Goal: Task Accomplishment & Management: Manage account settings

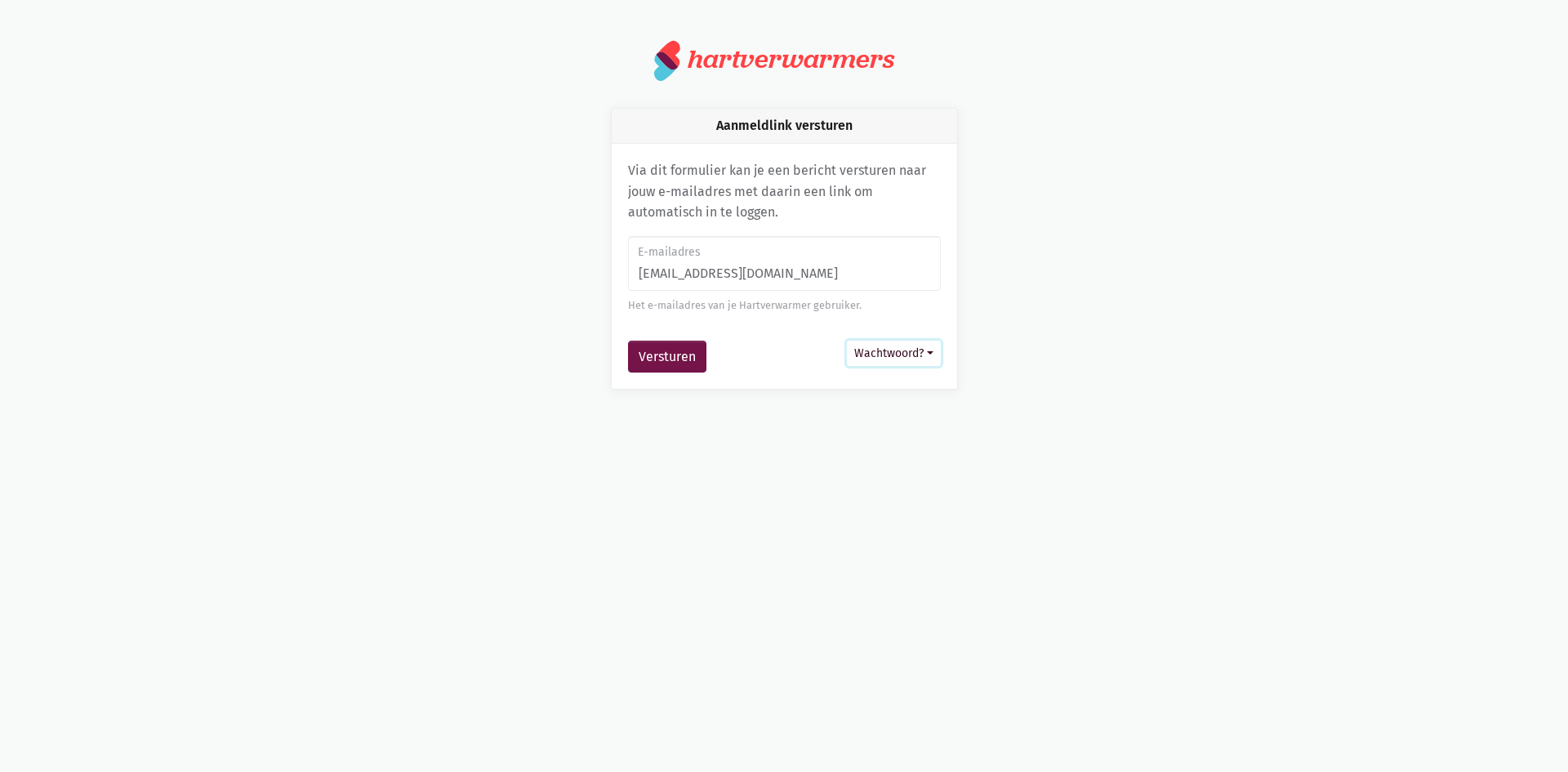
click at [867, 351] on button "Wachtwoord?" at bounding box center [893, 353] width 93 height 26
click at [768, 343] on div "Versturen Wachtwoord? Aanmelden met wachtwoord Wachtwoord instellen" at bounding box center [785, 356] width 313 height 32
click at [677, 349] on button "Versturen" at bounding box center [668, 356] width 79 height 32
